Goal: Check status: Check status

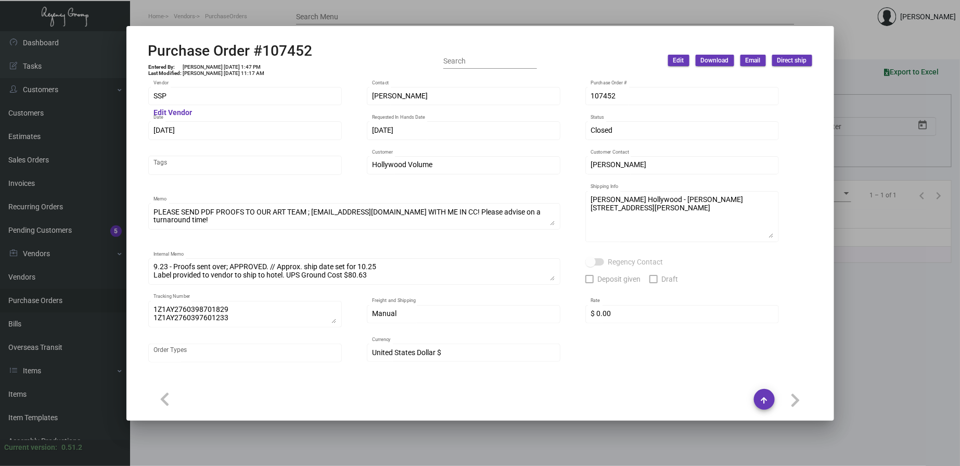
click at [264, 19] on div at bounding box center [480, 233] width 960 height 466
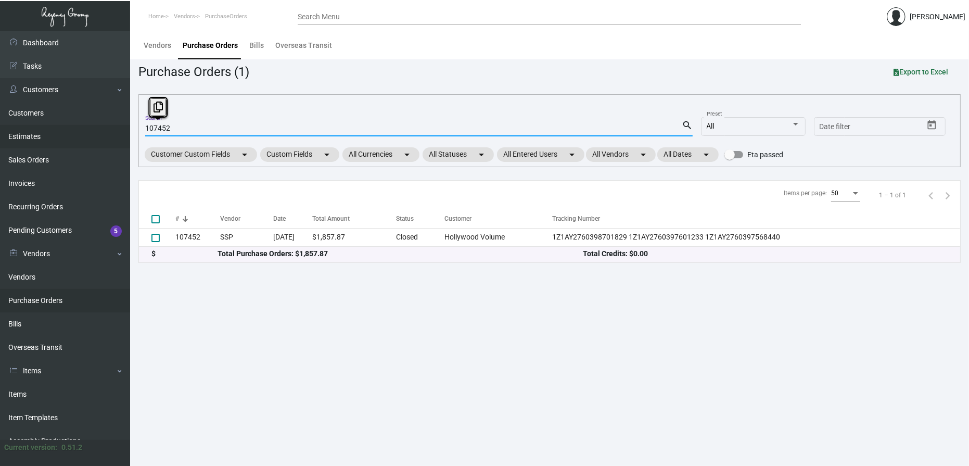
drag, startPoint x: 169, startPoint y: 131, endPoint x: 117, endPoint y: 125, distance: 52.9
click at [117, 125] on div "Dashboard Dashboard Tasks Customers Customers Estimates Sales Orders Invoices R…" at bounding box center [484, 248] width 969 height 434
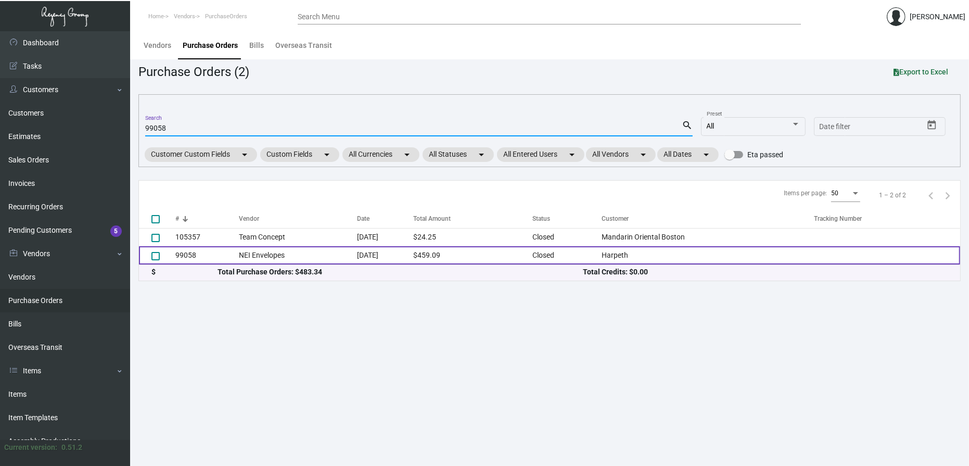
type input "99058"
click at [226, 260] on td "99058" at bounding box center [206, 255] width 63 height 18
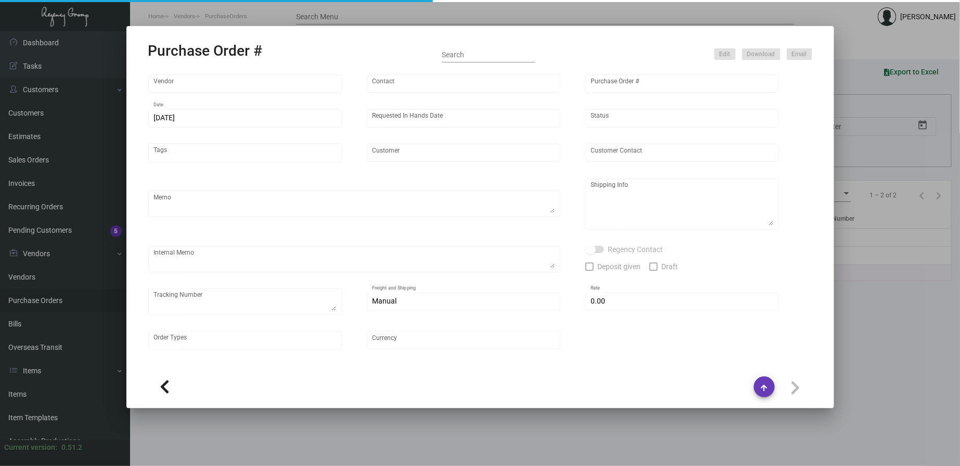
type input "NEI Envelopes"
type input "[PERSON_NAME]"
type input "99058"
type input "[DATE]"
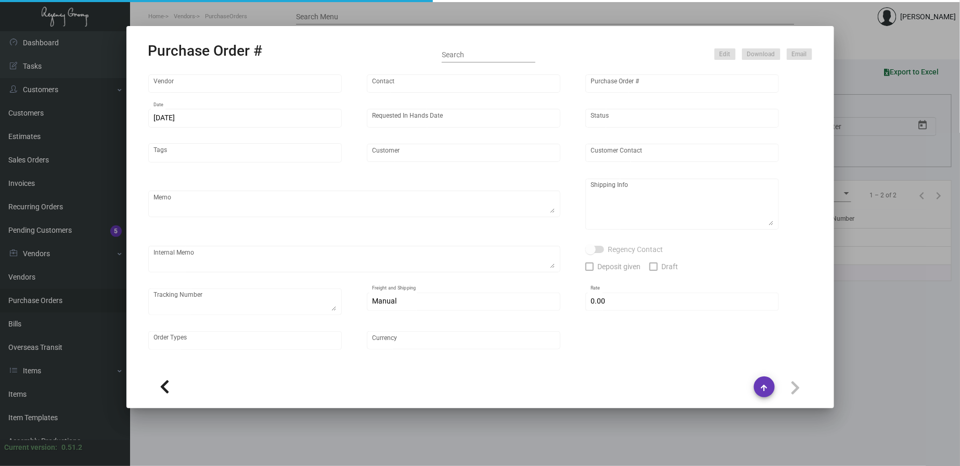
type input "Harpeth"
type input "[PERSON_NAME]"
type textarea "Please send proofs to our Art Team ; [EMAIL_ADDRESS][DOMAIN_NAME] with me in CC…"
type textarea "Harpeth - [PERSON_NAME] [STREET_ADDRESS]"
type textarea "6.14 - Proofs sent over; APPROVED. 7.26 - Vendor has reached out again regardin…"
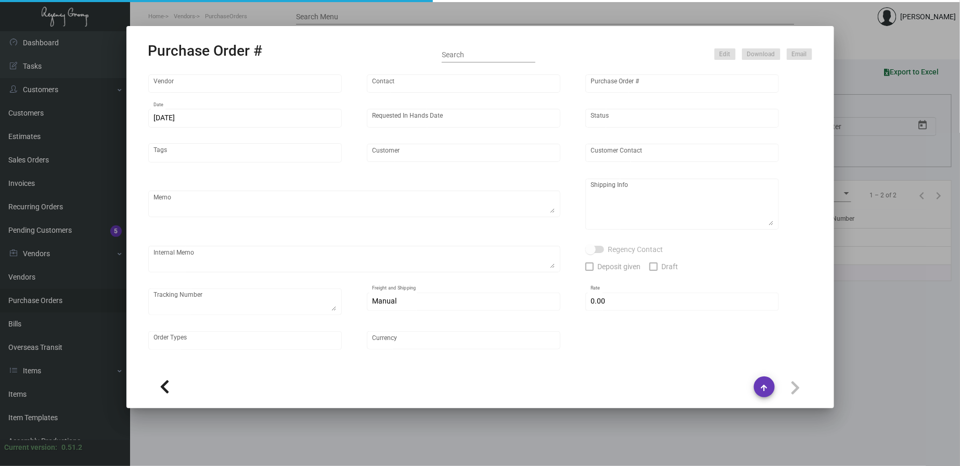
type input "$ 0.00"
type input "United States Dollar $"
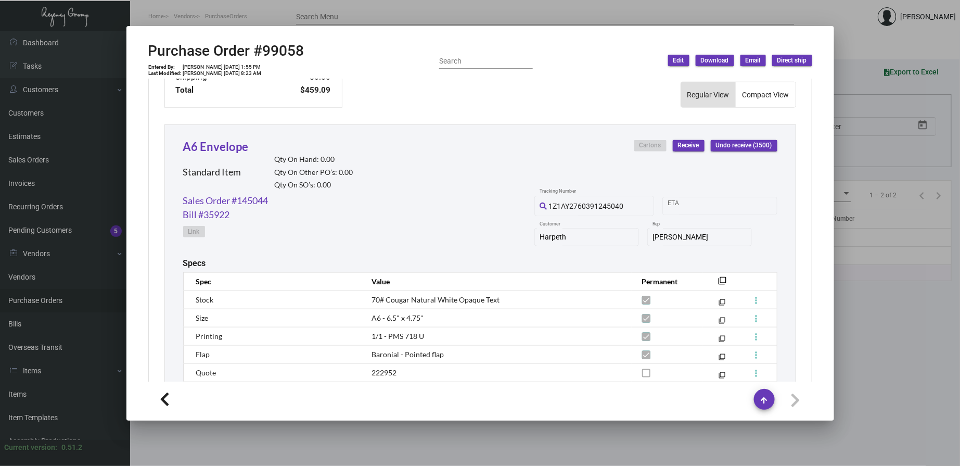
scroll to position [537, 0]
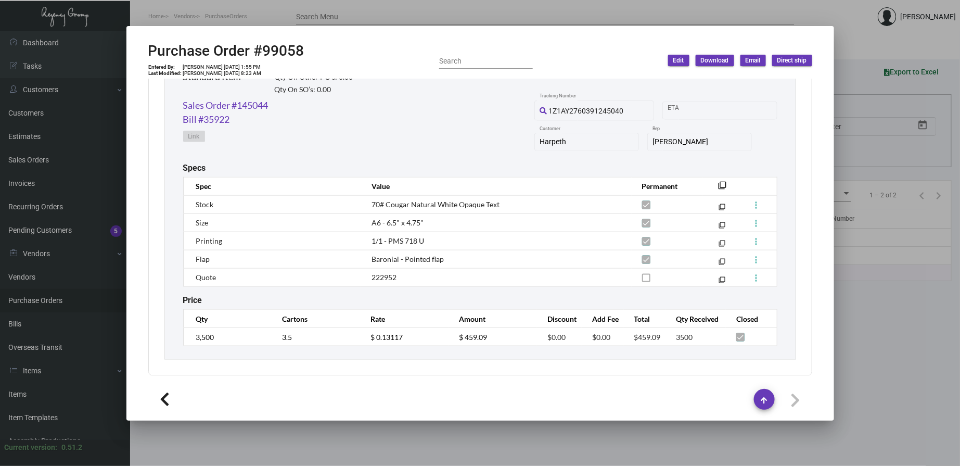
click at [286, 50] on h2 "Purchase Order #99058" at bounding box center [226, 51] width 156 height 18
copy h2 "99058"
